Goal: Use online tool/utility: Utilize a website feature to perform a specific function

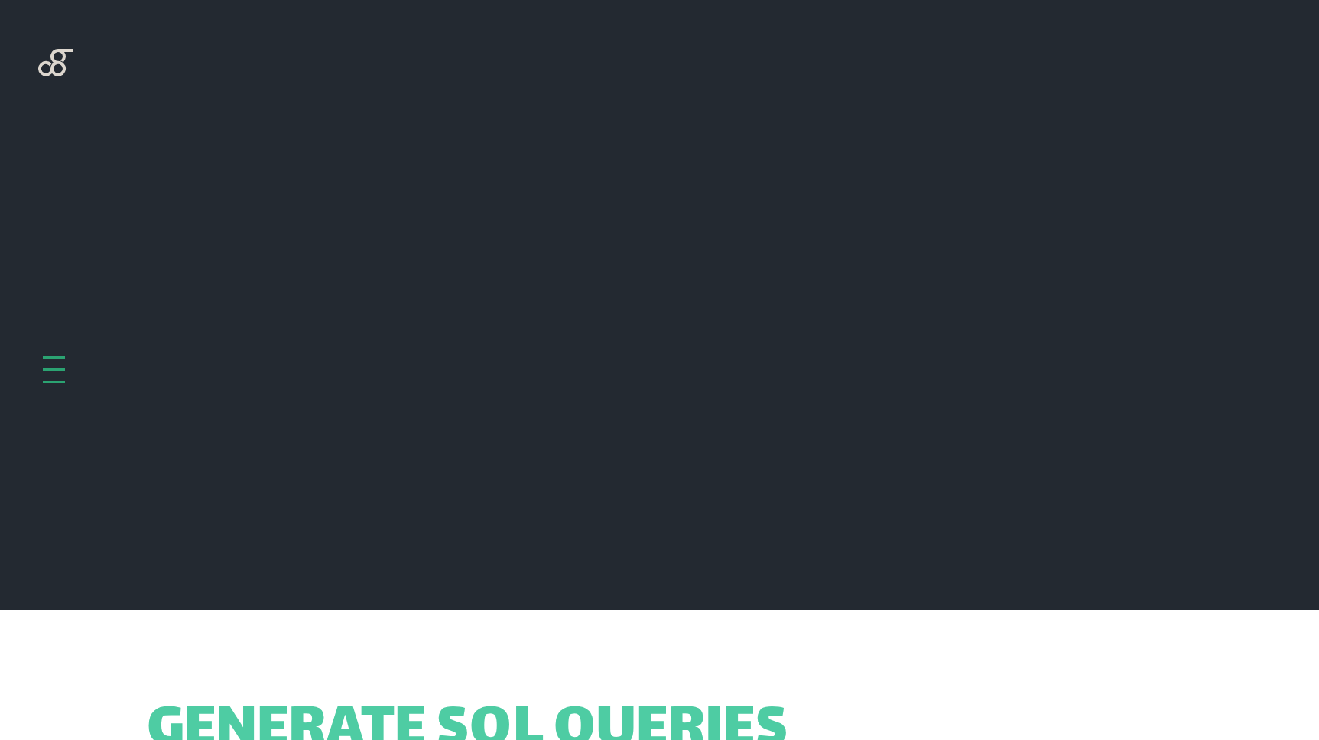
scroll to position [610, 0]
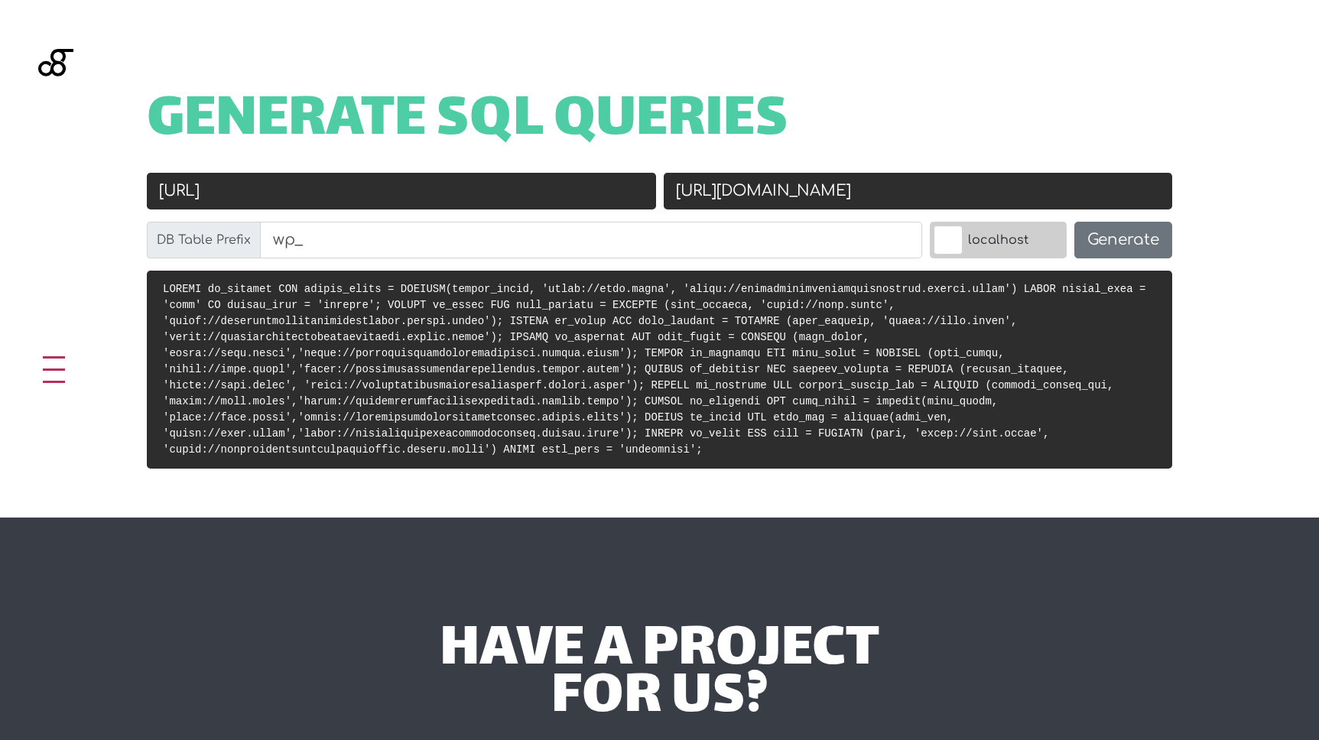
click at [453, 190] on input "[URL]" at bounding box center [401, 191] width 509 height 37
paste input "livit.local/"
type input "[URL]"
click at [729, 193] on input "[URL][DOMAIN_NAME]" at bounding box center [918, 191] width 509 height 37
drag, startPoint x: 734, startPoint y: 190, endPoint x: 1410, endPoint y: 258, distance: 679.9
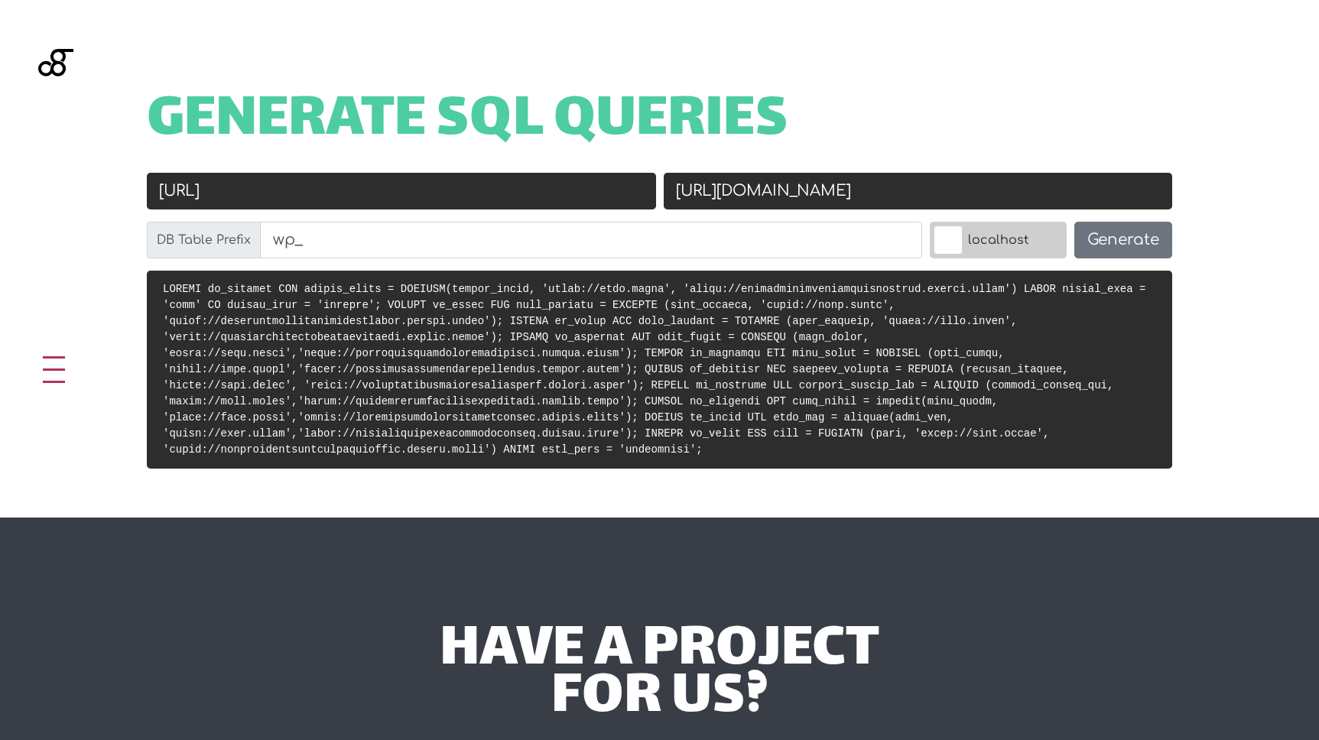
click at [1318, 258] on html "[EMAIL_ADDRESS][DOMAIN_NAME] 1800 975 300 Home About Insights Tools Contact Lin…" at bounding box center [659, 547] width 1319 height 2314
paste input "[URL][DOMAIN_NAME]"
paste input "text"
type input "[URL][DOMAIN_NAME]"
click at [1106, 240] on button "Generate" at bounding box center [1123, 240] width 98 height 37
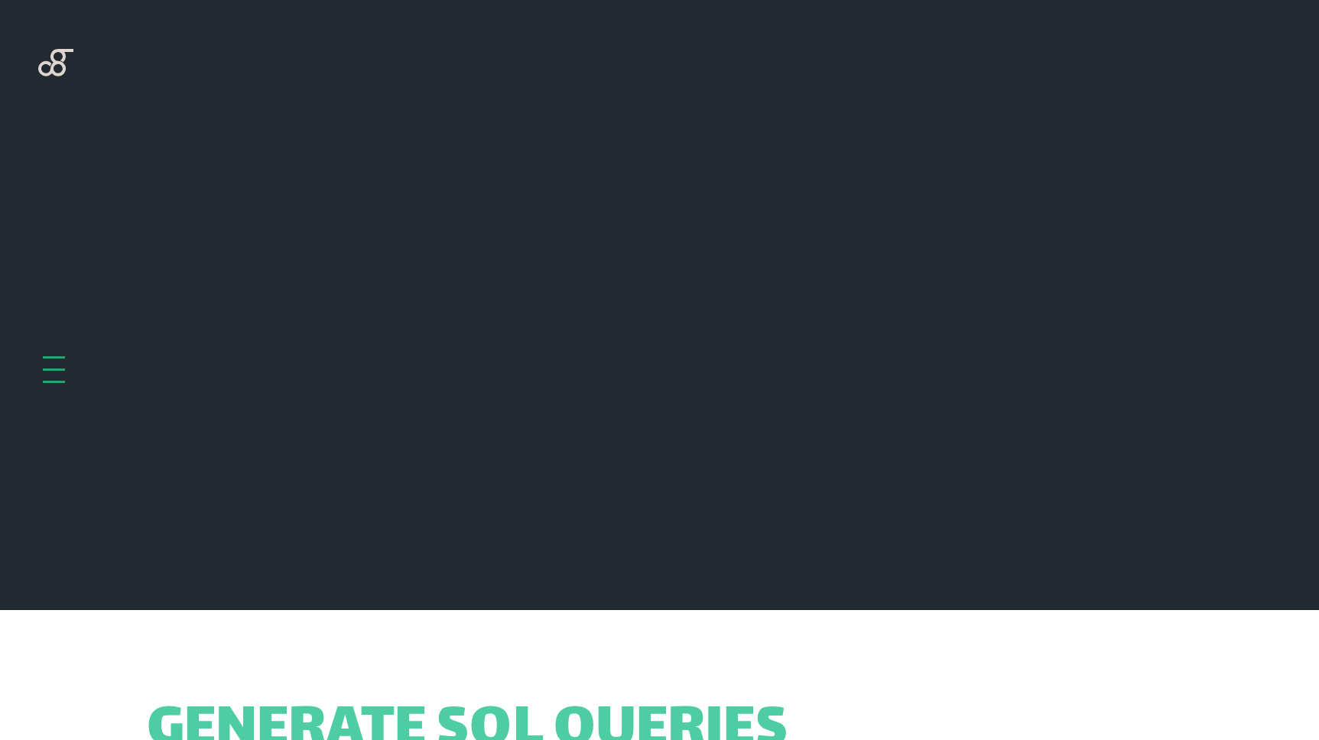
scroll to position [610, 0]
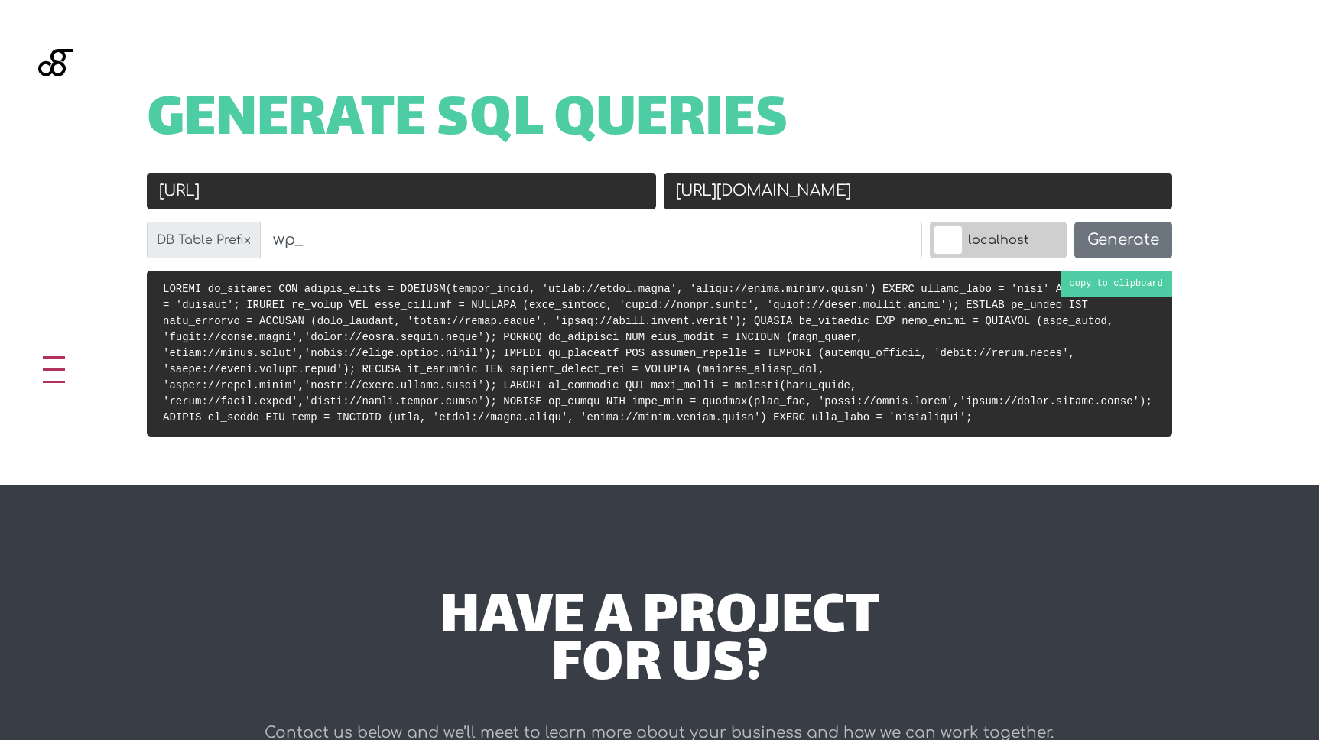
click at [902, 339] on pre at bounding box center [659, 354] width 1025 height 166
click at [1007, 165] on div "Generate SQL Queries" at bounding box center [659, 135] width 1086 height 75
